Goal: Obtain resource: Obtain resource

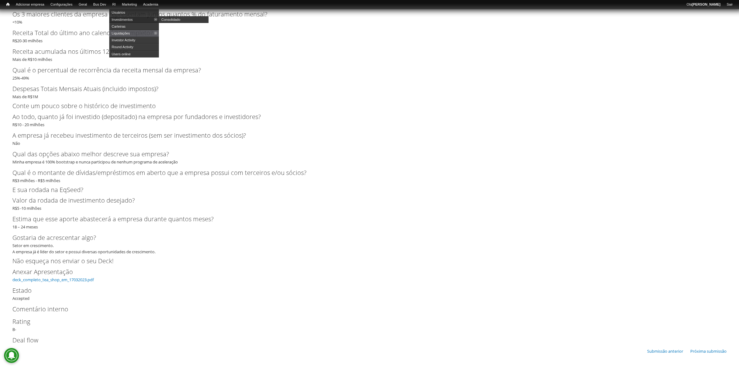
click at [131, 17] on link "Investimentos" at bounding box center [134, 19] width 50 height 7
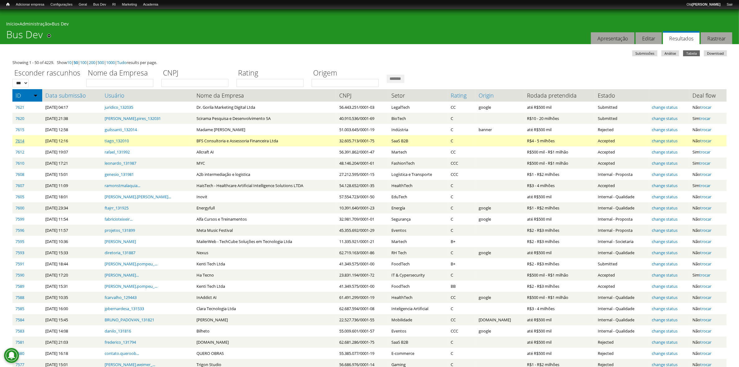
click at [19, 139] on link "7614" at bounding box center [20, 141] width 9 height 6
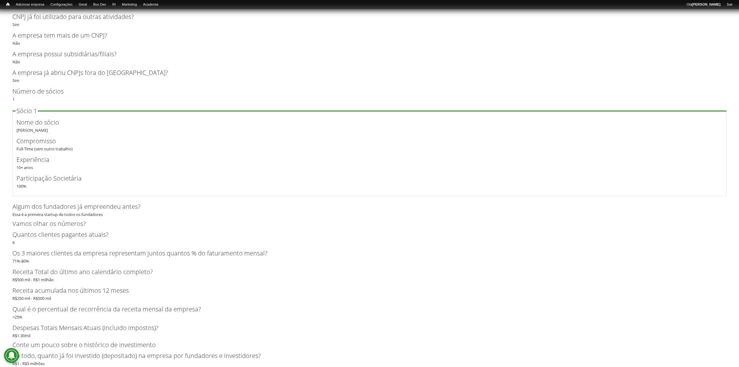
scroll to position [1344, 0]
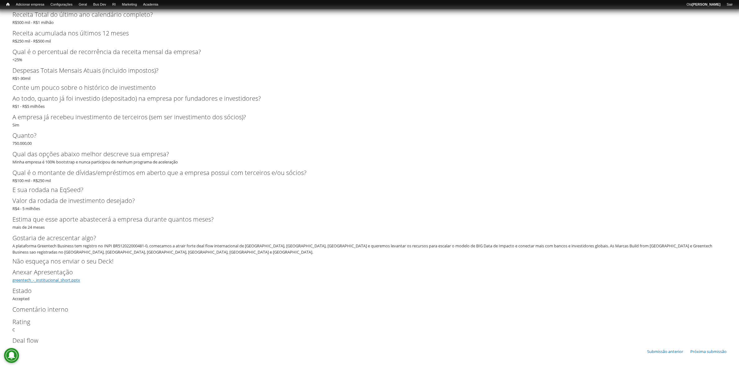
click at [51, 278] on link "greentech_-_institucional_short.pptx" at bounding box center [46, 280] width 68 height 6
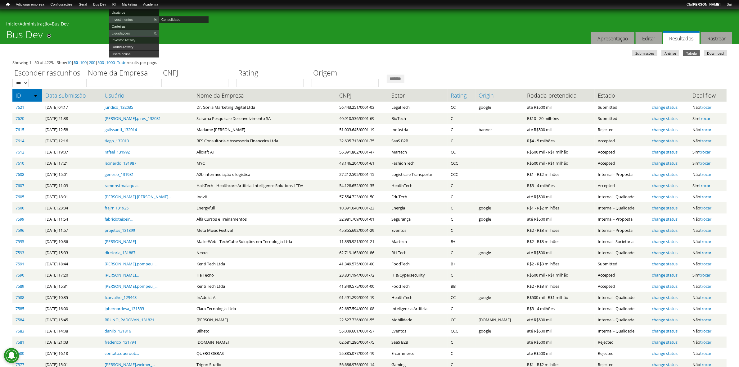
click at [134, 11] on link "Usuários" at bounding box center [134, 12] width 50 height 7
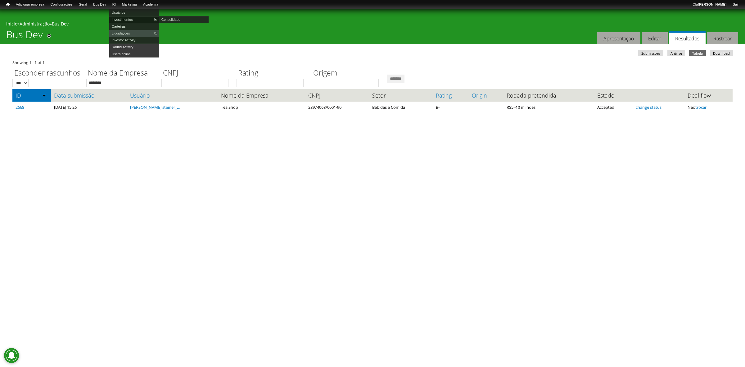
click at [128, 18] on link "Investimentos" at bounding box center [134, 19] width 50 height 7
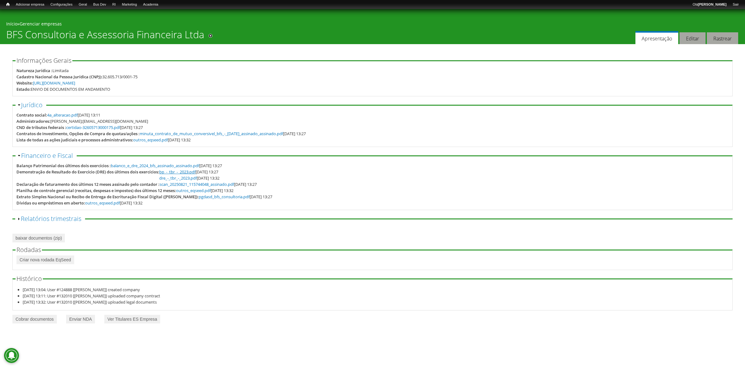
click at [181, 174] on link "bp_-_tbr_-_2023.pdf" at bounding box center [177, 172] width 36 height 6
click at [341, 169] on div "Demonstração de Resultado do Exercício (DRE) dos últimos dois exercícios: bp_-_…" at bounding box center [372, 175] width 712 height 12
click at [182, 166] on link "balanco_e_dre_2024_bfs_assinado_assinado.pdf" at bounding box center [155, 166] width 88 height 6
click at [95, 323] on link "Enviar NDA" at bounding box center [80, 318] width 29 height 9
